Goal: Check status: Check status

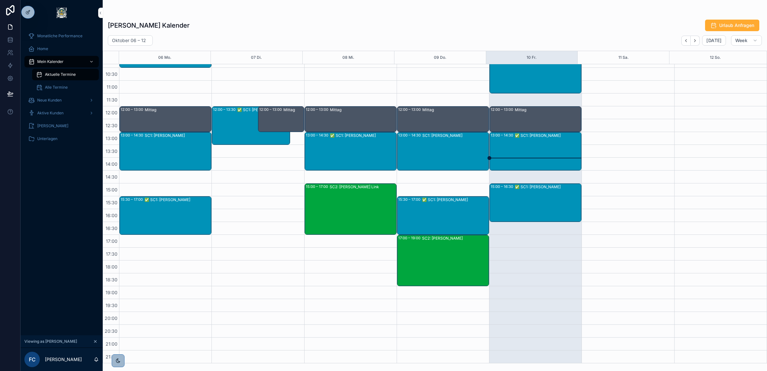
scroll to position [112, 0]
